Goal: Information Seeking & Learning: Understand process/instructions

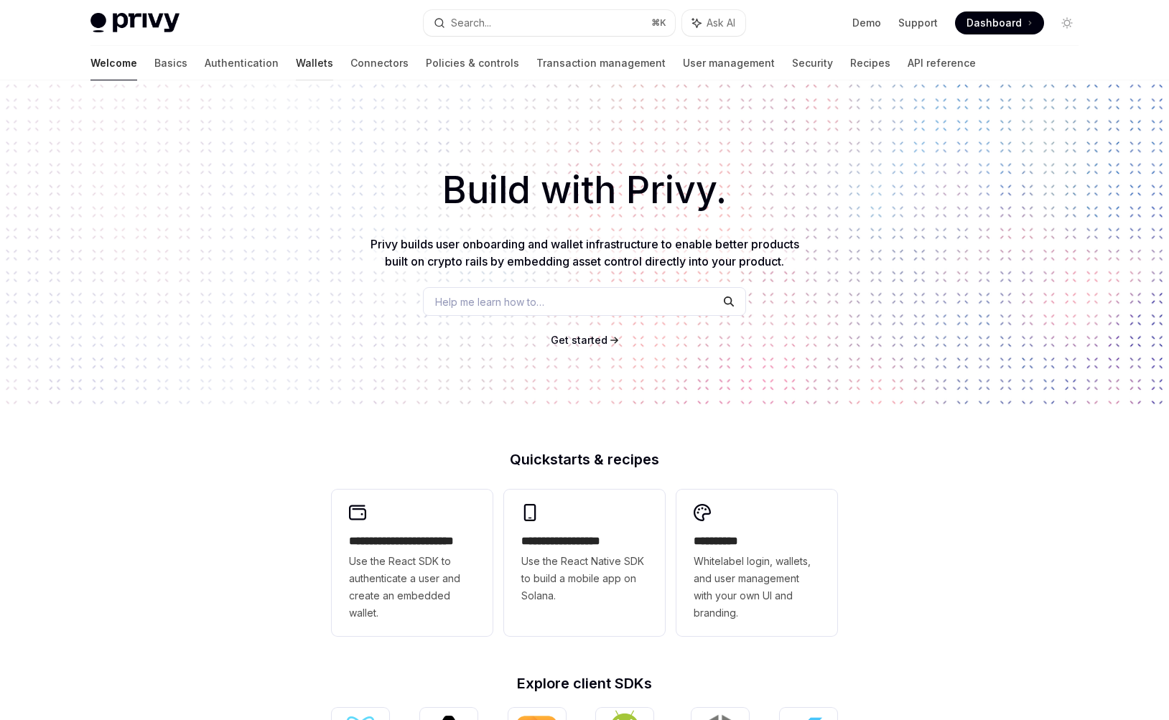
click at [296, 66] on link "Wallets" at bounding box center [314, 63] width 37 height 34
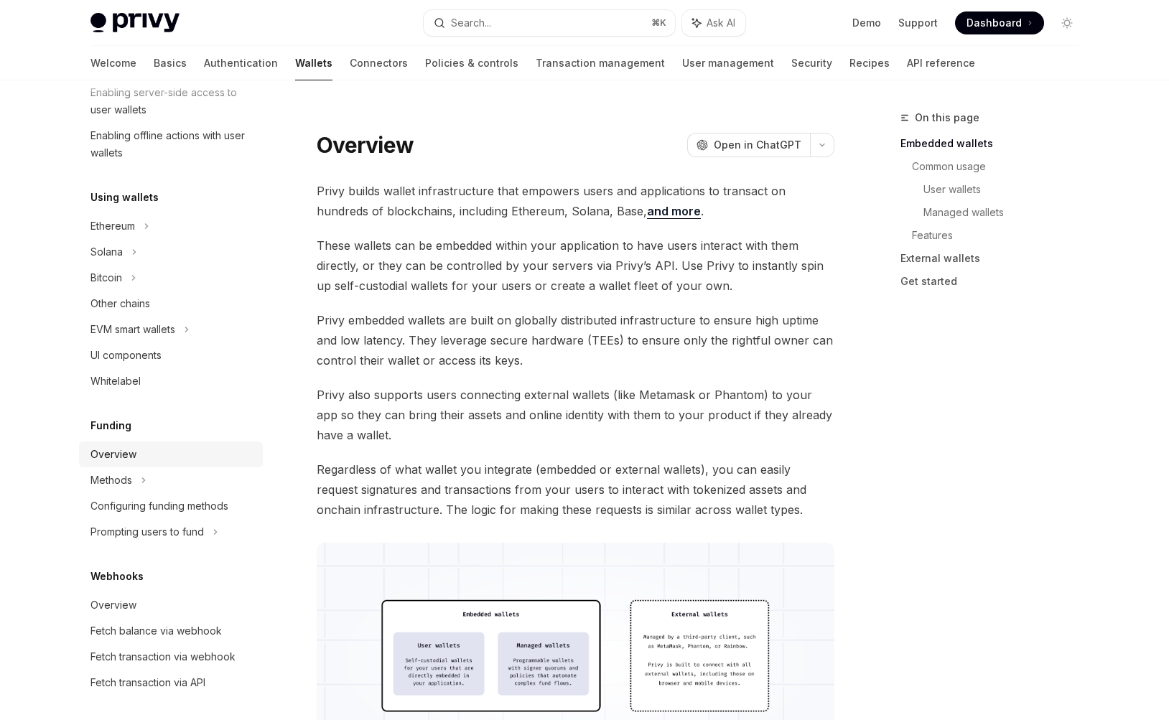
scroll to position [259, 0]
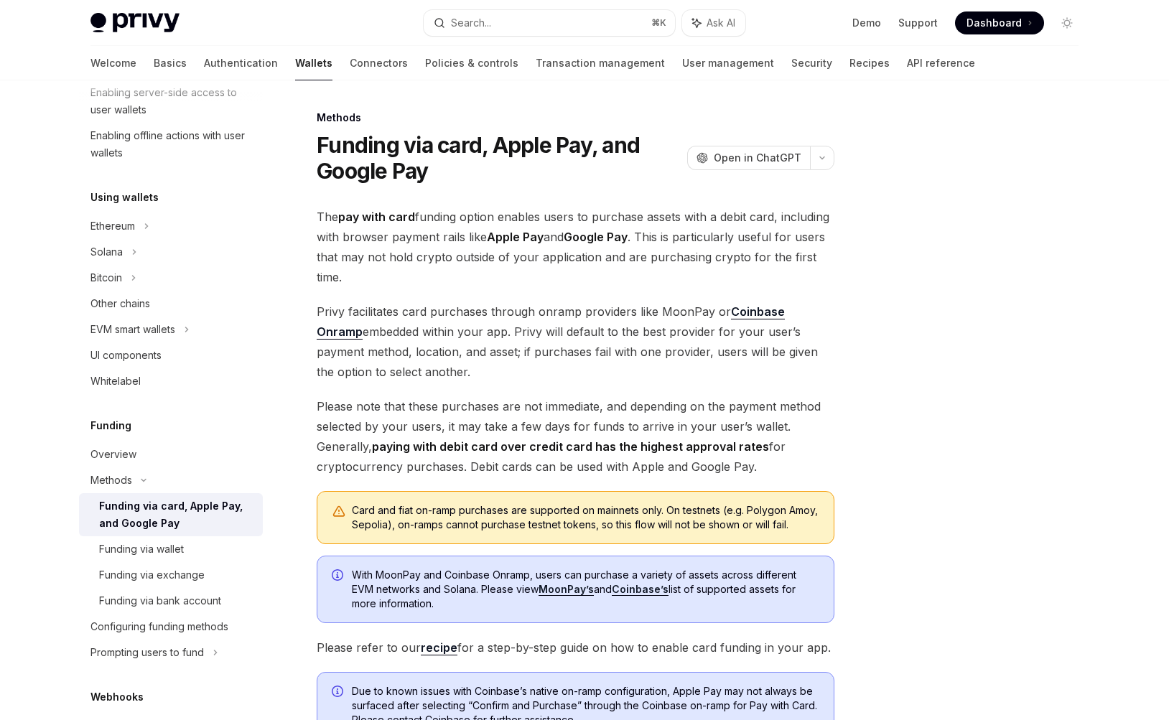
click at [480, 355] on span "Privy facilitates card purchases through onramp providers like MoonPay or Coinb…" at bounding box center [576, 342] width 518 height 80
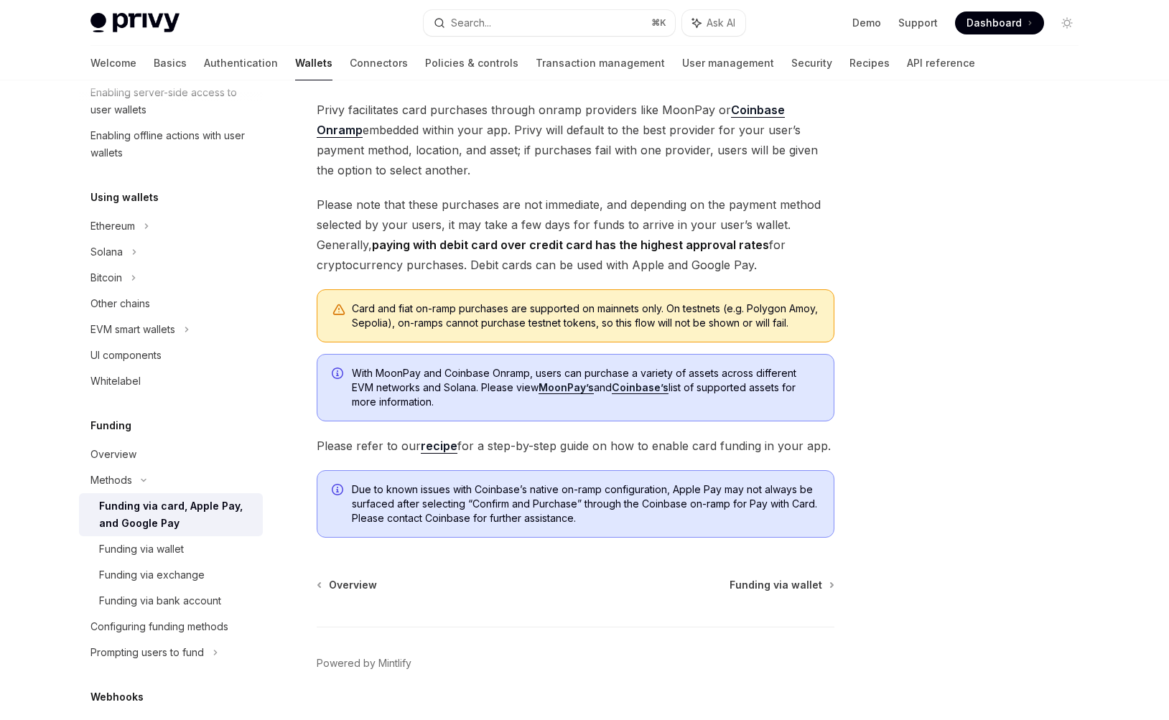
scroll to position [247, 0]
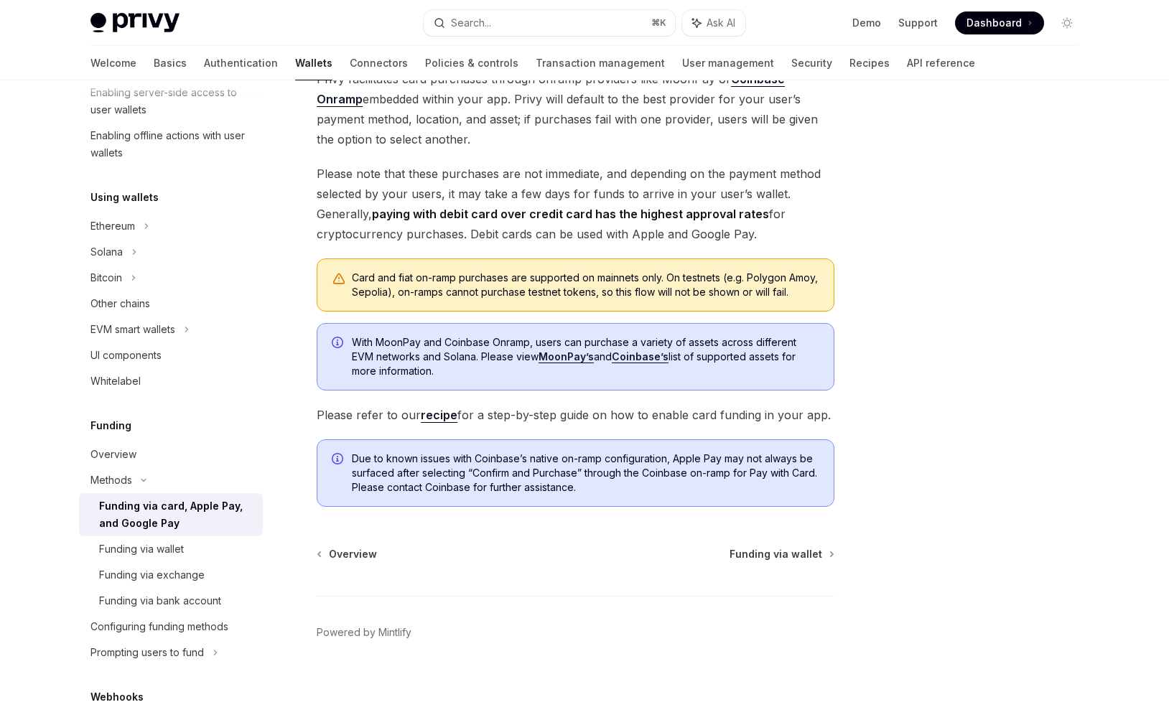
click at [454, 414] on span "Please refer to our recipe for a step-by-[PERSON_NAME] on how to enable card fu…" at bounding box center [576, 415] width 518 height 20
click at [442, 415] on link "recipe" at bounding box center [439, 415] width 37 height 15
type textarea "*"
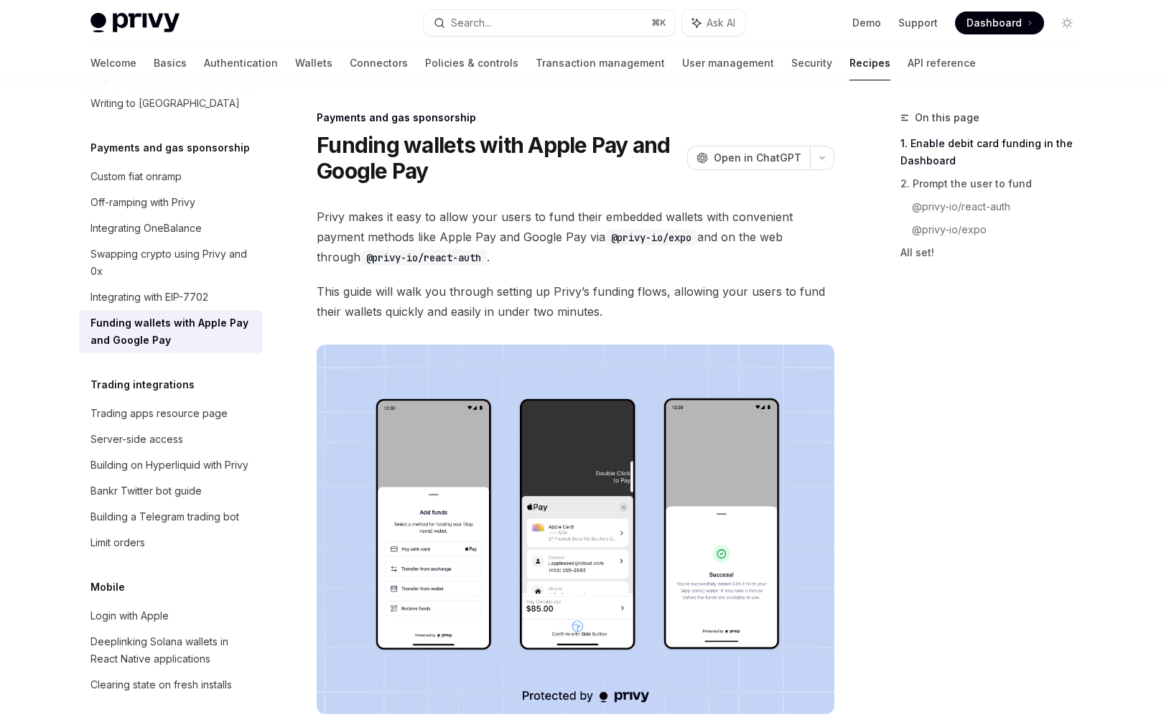
click at [1002, 426] on div "On this page 1. Enable debit card funding in the Dashboard 2. Prompt the user t…" at bounding box center [981, 414] width 218 height 611
click at [979, 445] on div "On this page 1. Enable debit card funding in the Dashboard 2. Prompt the user t…" at bounding box center [981, 414] width 218 height 611
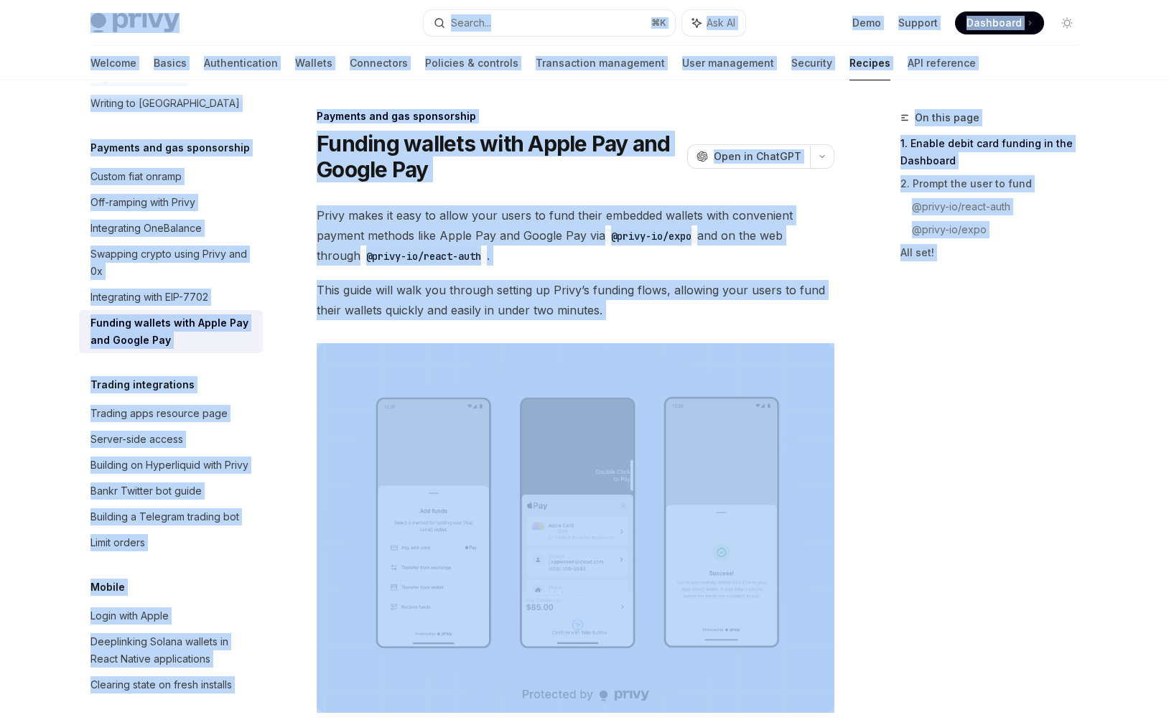
scroll to position [3, 0]
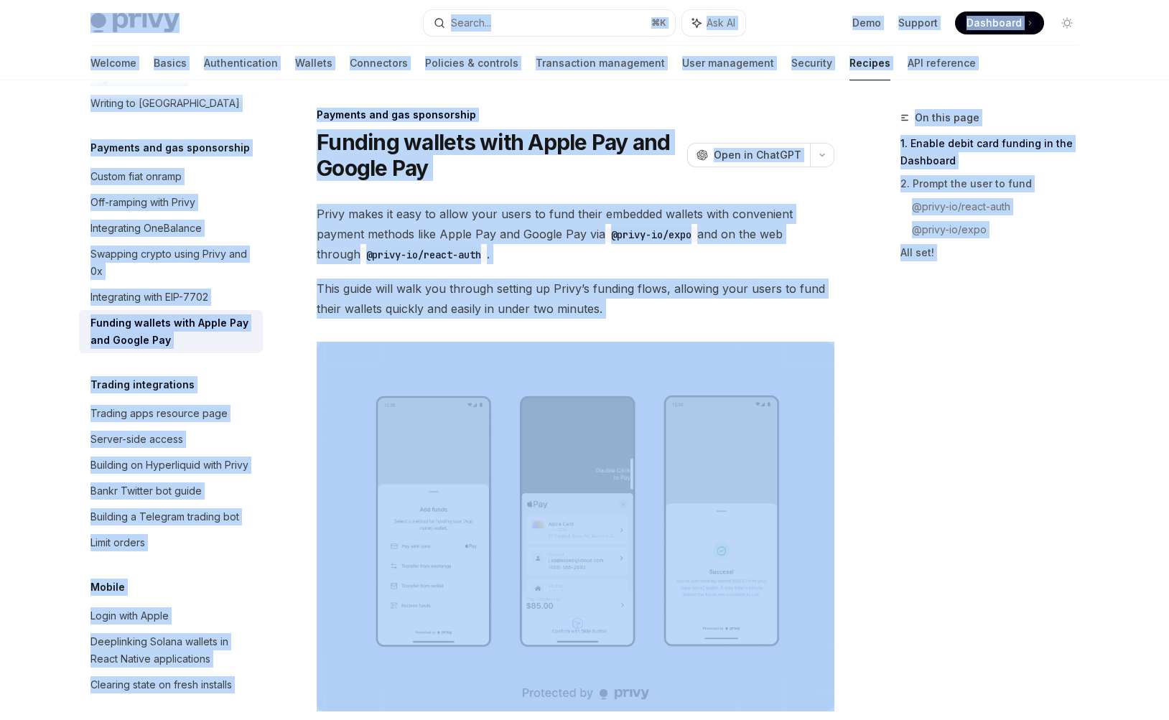
copy div "Lorem Ipsu dolo sita Consec... ⌘ A Eli SE Doei Tempori Utlaboree Doloremag Aliq…"
click at [974, 482] on div "On this page 1. Enable debit card funding in the Dashboard 2. Prompt the user t…" at bounding box center [981, 414] width 218 height 611
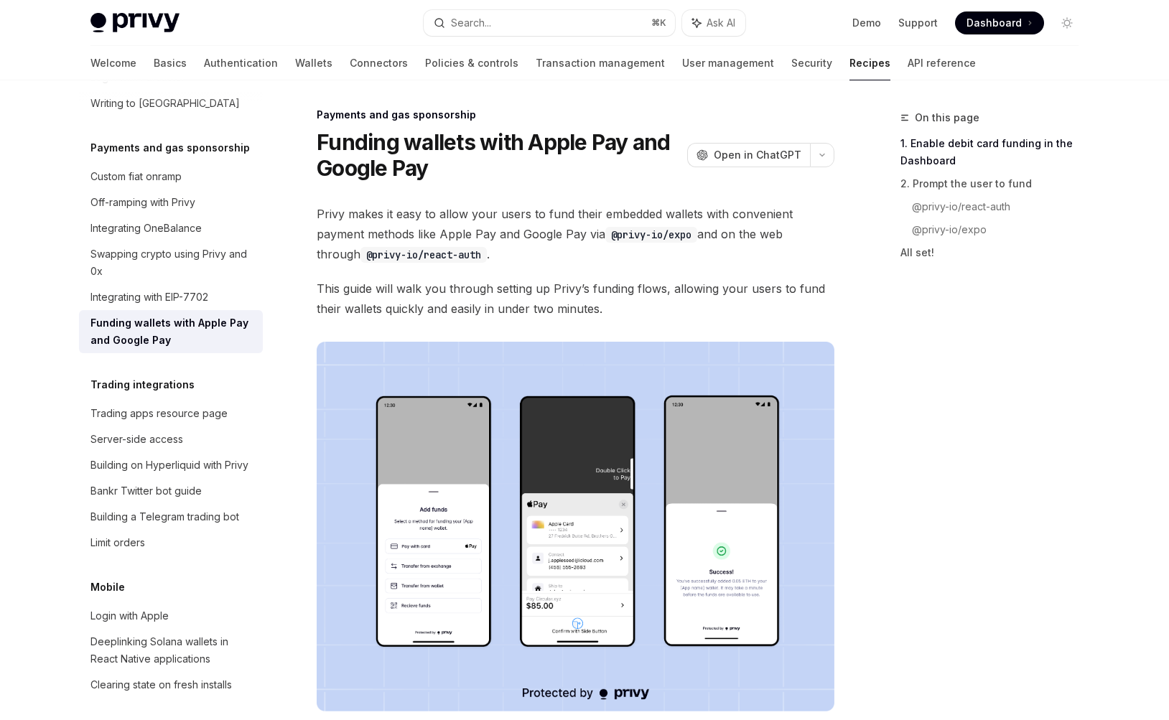
click at [974, 482] on div "On this page 1. Enable debit card funding in the Dashboard 2. Prompt the user t…" at bounding box center [981, 414] width 218 height 611
click at [1083, 377] on div "On this page 1. Enable debit card funding in the Dashboard 2. Prompt the user t…" at bounding box center [981, 414] width 218 height 611
click at [1002, 25] on span "Dashboard" at bounding box center [993, 23] width 55 height 14
click at [577, 254] on span "Privy makes it easy to allow your users to fund their embedded wallets with con…" at bounding box center [576, 234] width 518 height 60
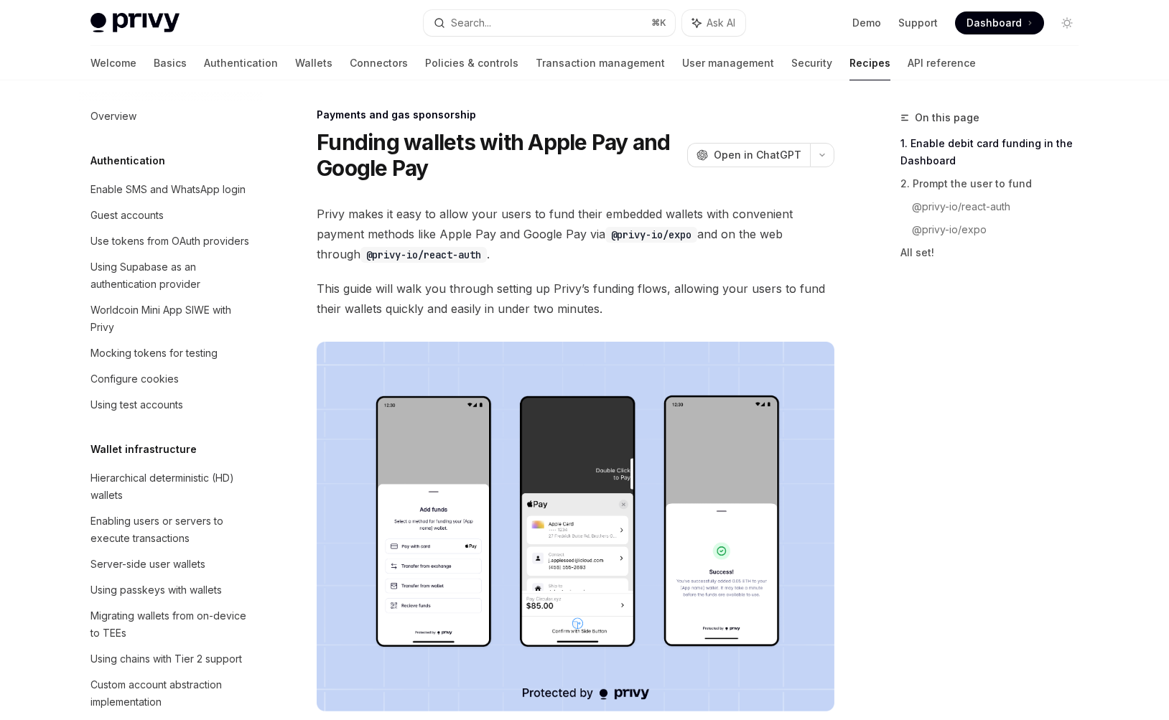
scroll to position [1206, 0]
